Goal: Task Accomplishment & Management: Complete application form

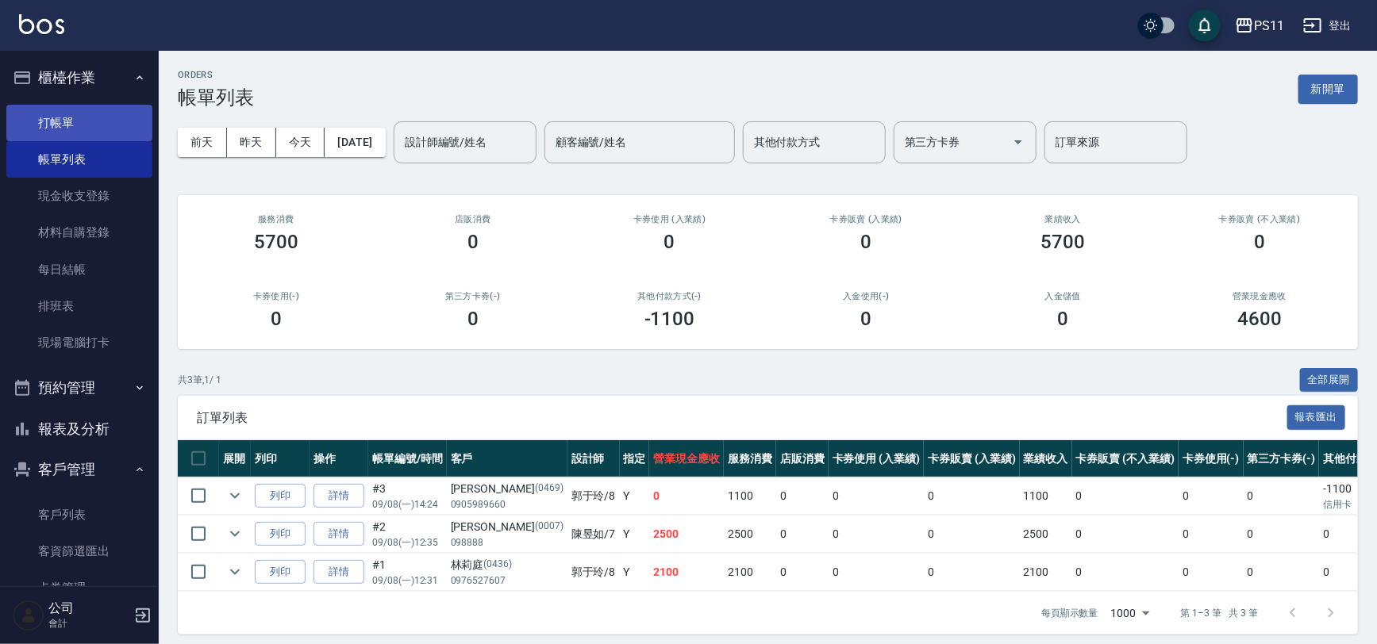
click at [51, 115] on link "打帳單" at bounding box center [79, 123] width 146 height 37
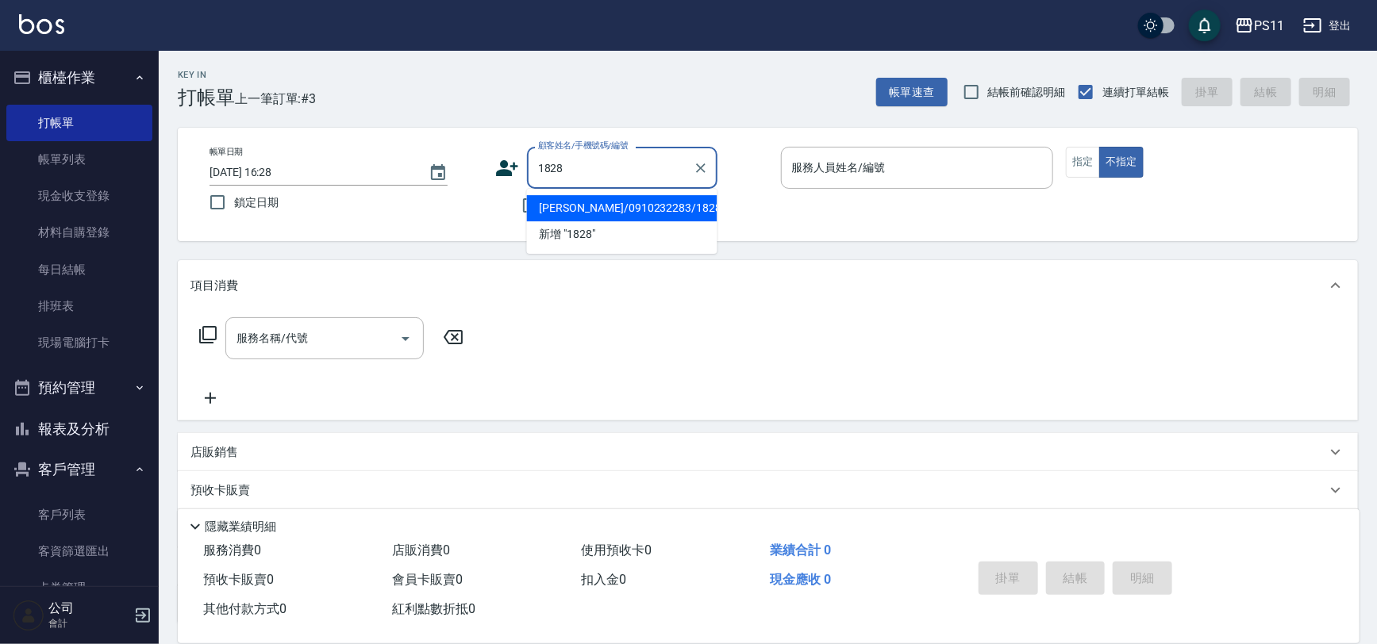
type input "[PERSON_NAME]/0910232283/1828"
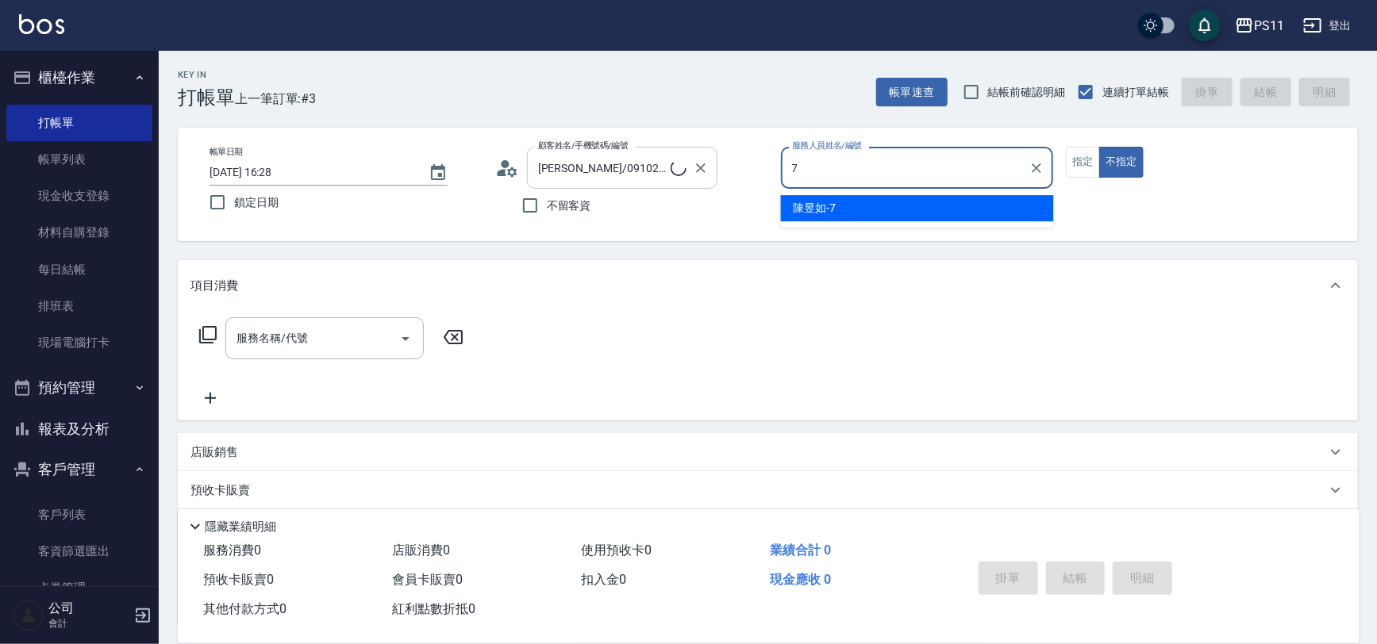
type input "陳昱如-7"
type button "false"
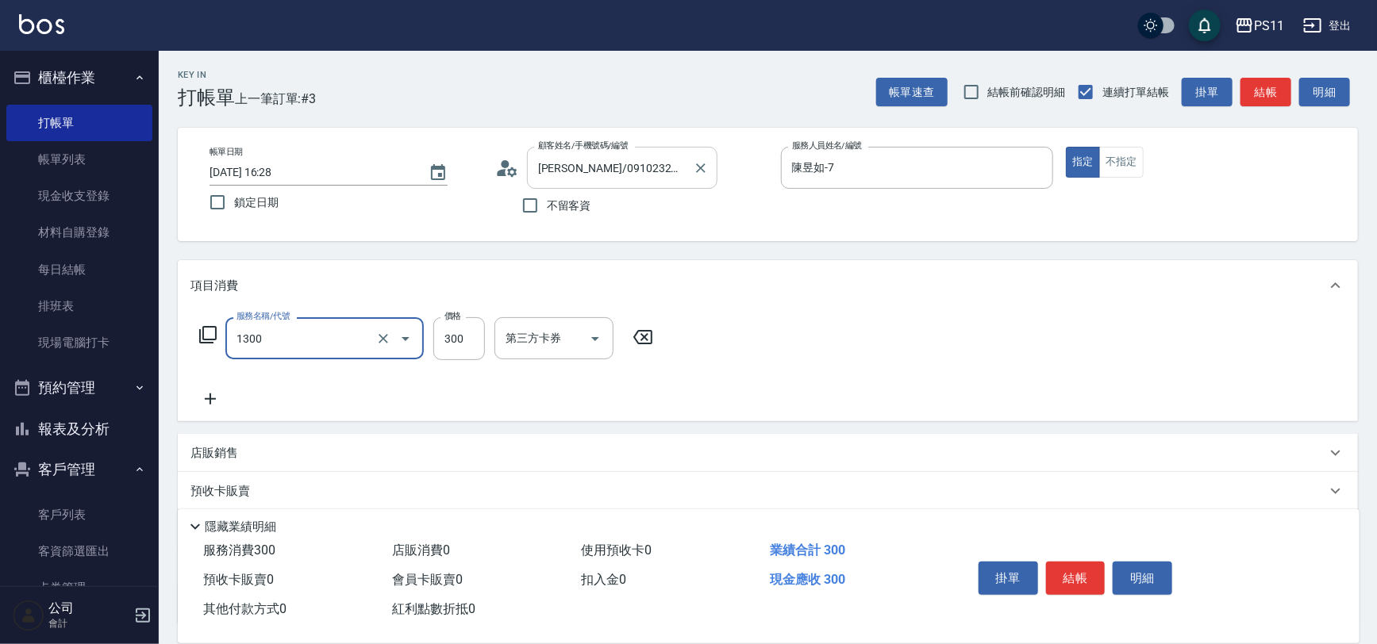
type input "洗髮300(1300)"
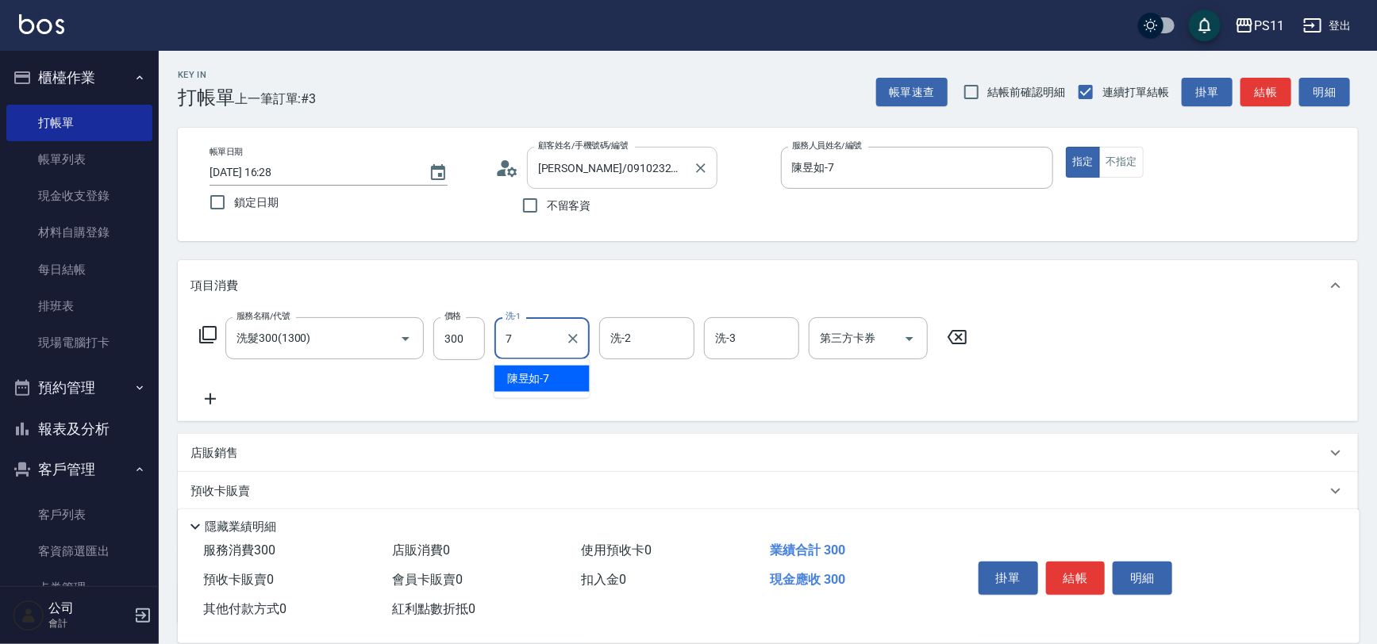
type input "陳昱如-7"
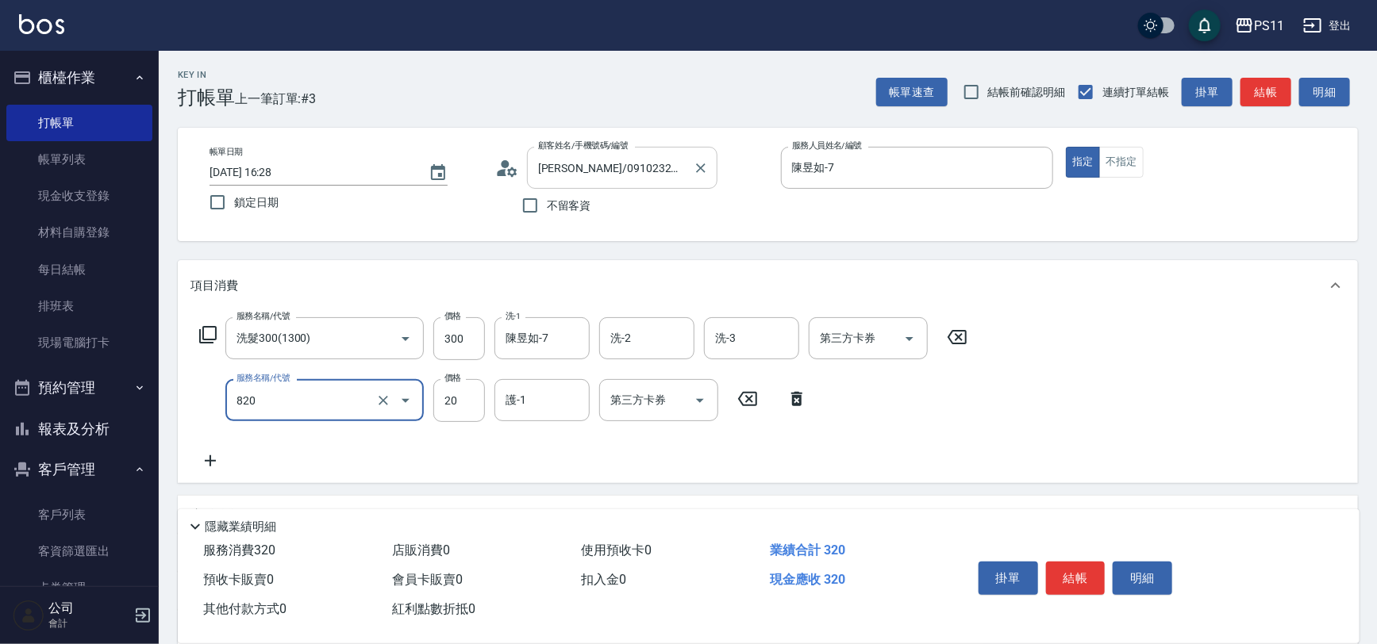
type input "潤絲(820)"
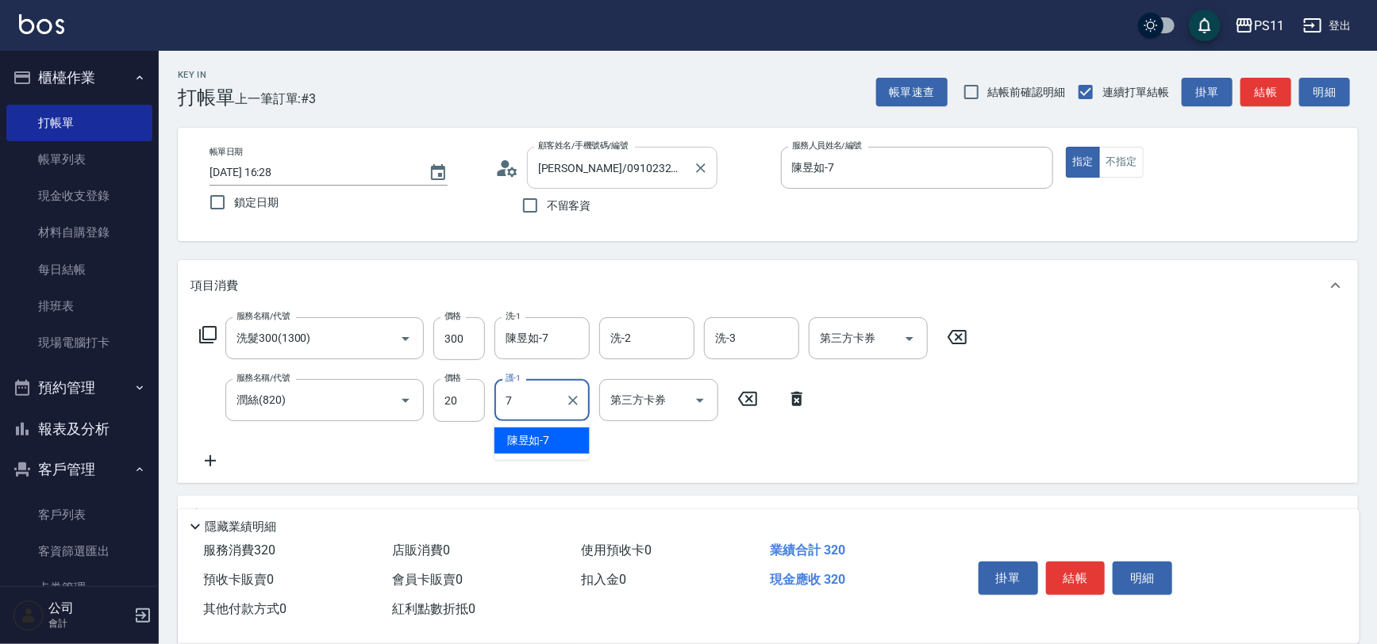
type input "陳昱如-7"
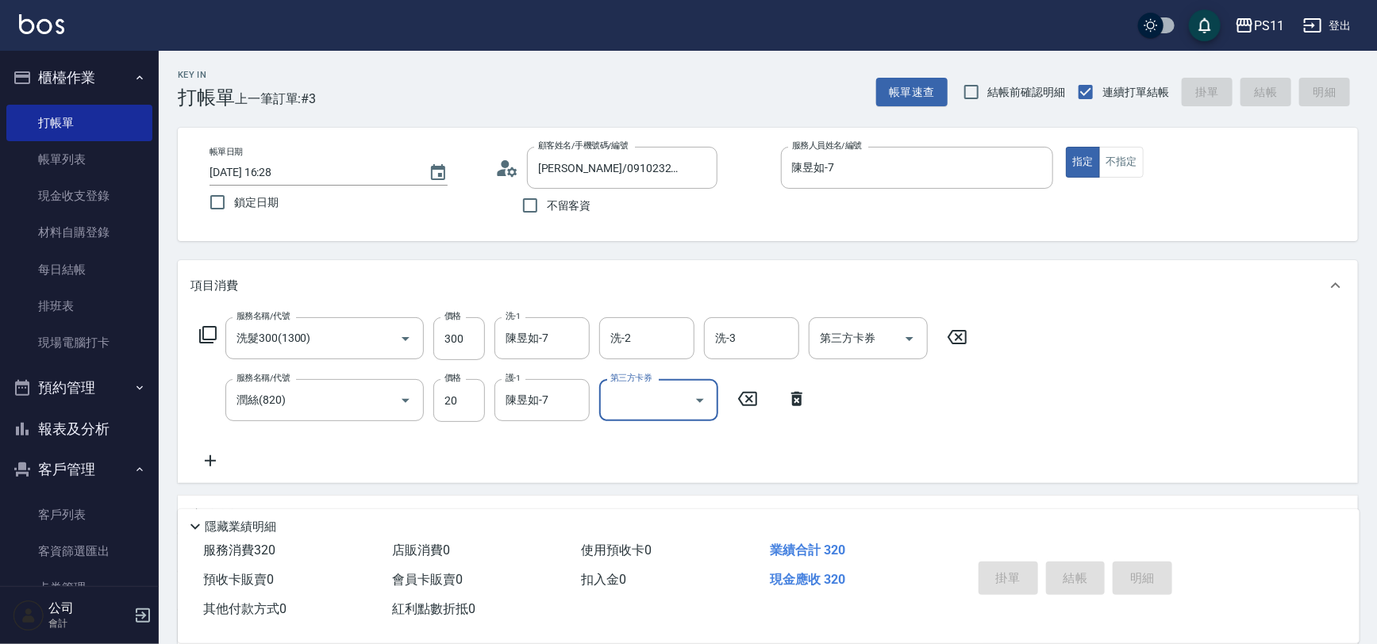
type input "[DATE] 16:29"
